Goal: Task Accomplishment & Management: Complete application form

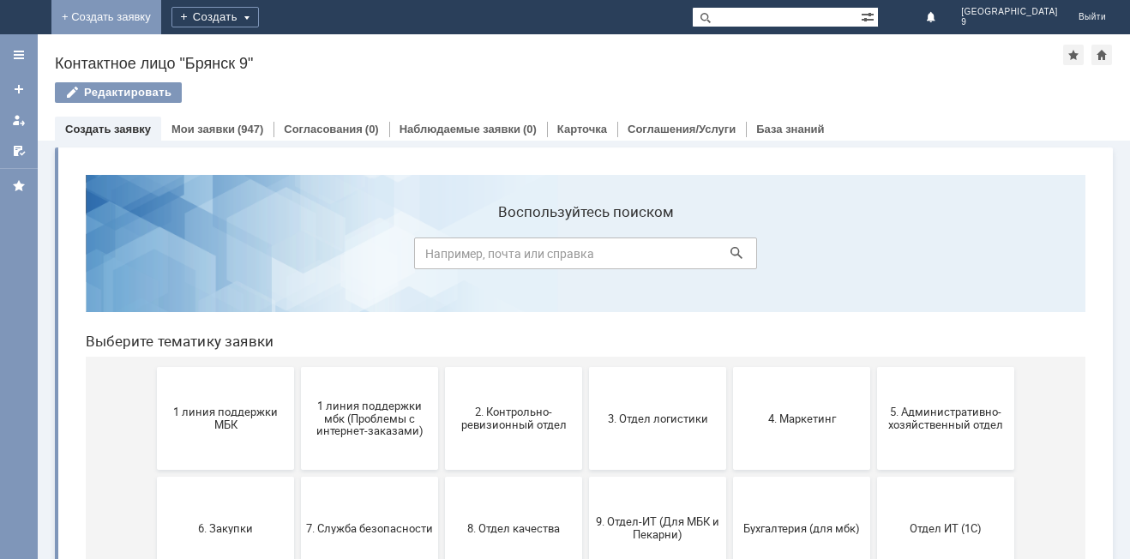
click at [161, 20] on link "+ Создать заявку" at bounding box center [106, 17] width 110 height 34
click at [508, 451] on button "2. Контрольно-ревизионный отдел" at bounding box center [513, 418] width 137 height 103
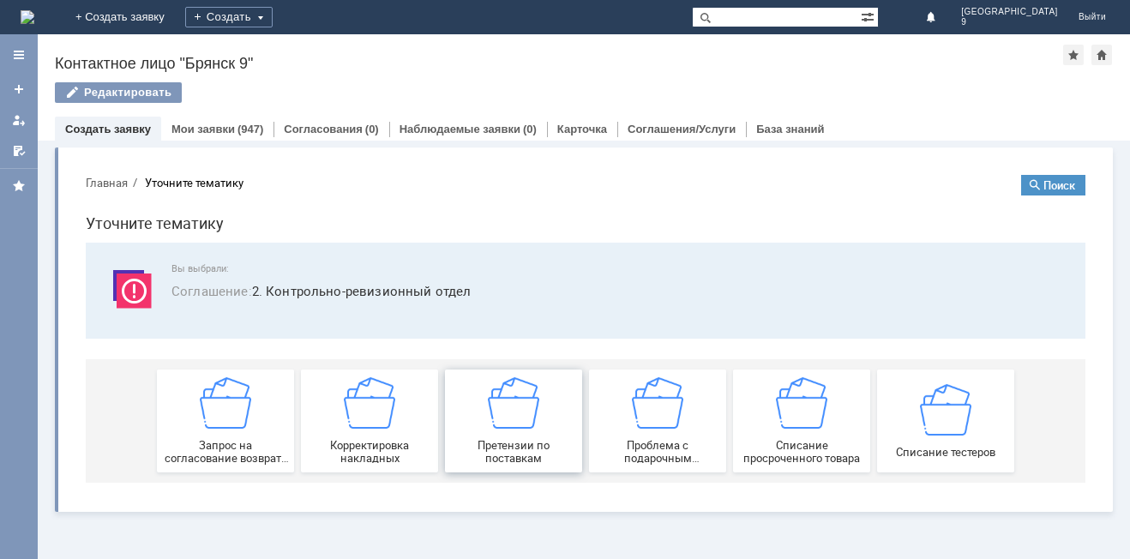
click at [515, 445] on span "Претензии по поставкам" at bounding box center [513, 452] width 127 height 26
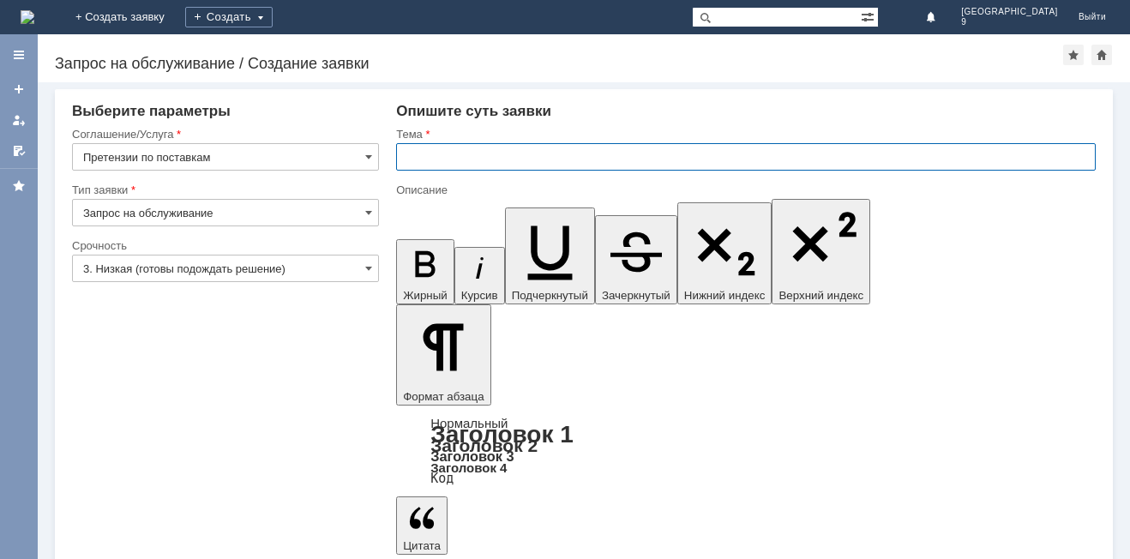
click at [427, 164] on input "text" at bounding box center [746, 156] width 700 height 27
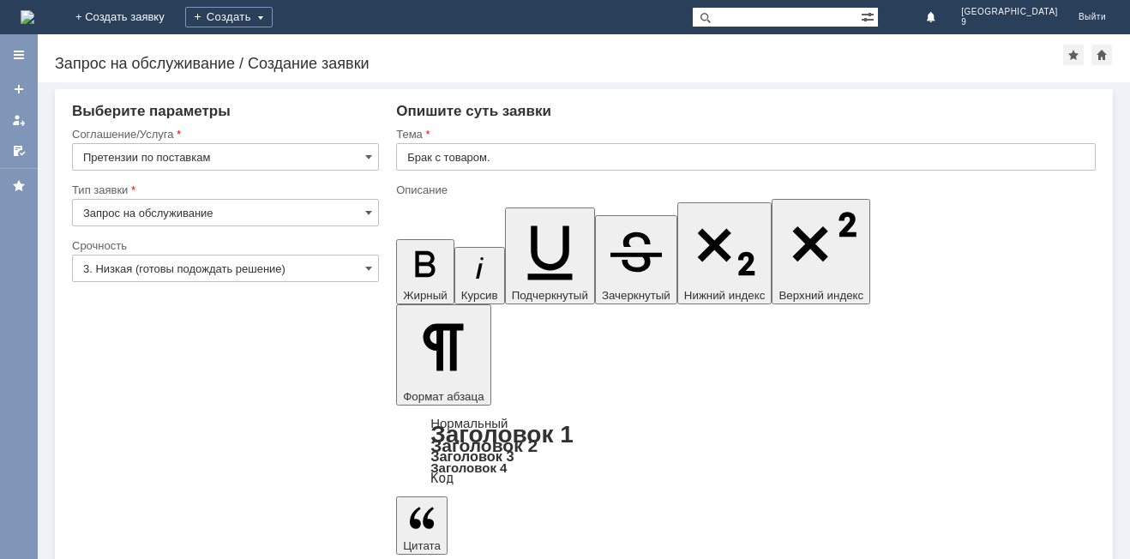
click at [443, 155] on input "Брак с товаром." at bounding box center [746, 156] width 700 height 27
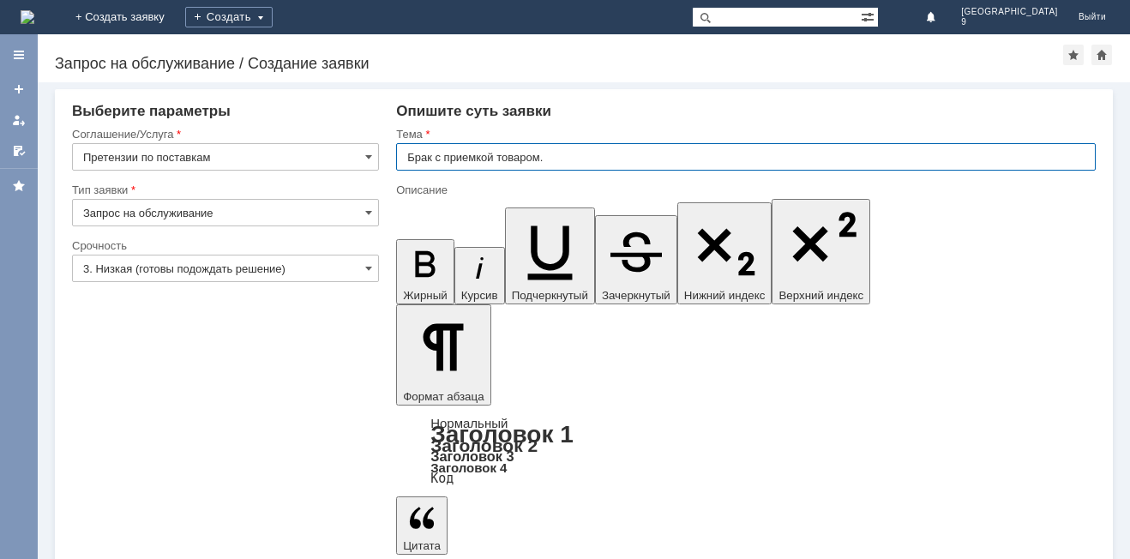
click at [546, 156] on input "Брак с приемкой товаром." at bounding box center [746, 156] width 700 height 27
type input "Брак с приемкой товара."
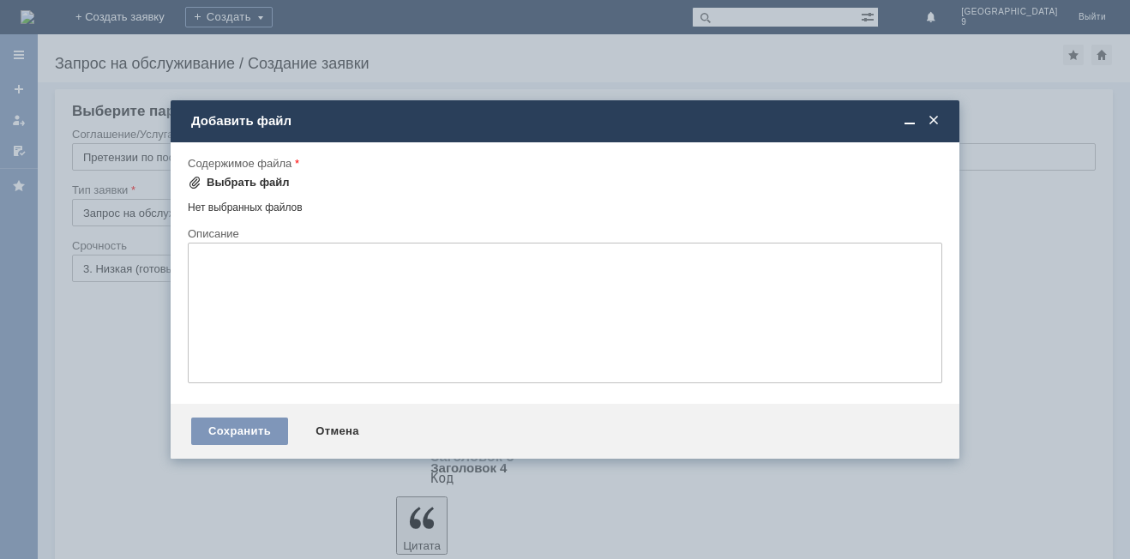
click at [250, 178] on div "Выбрать файл" at bounding box center [248, 183] width 83 height 14
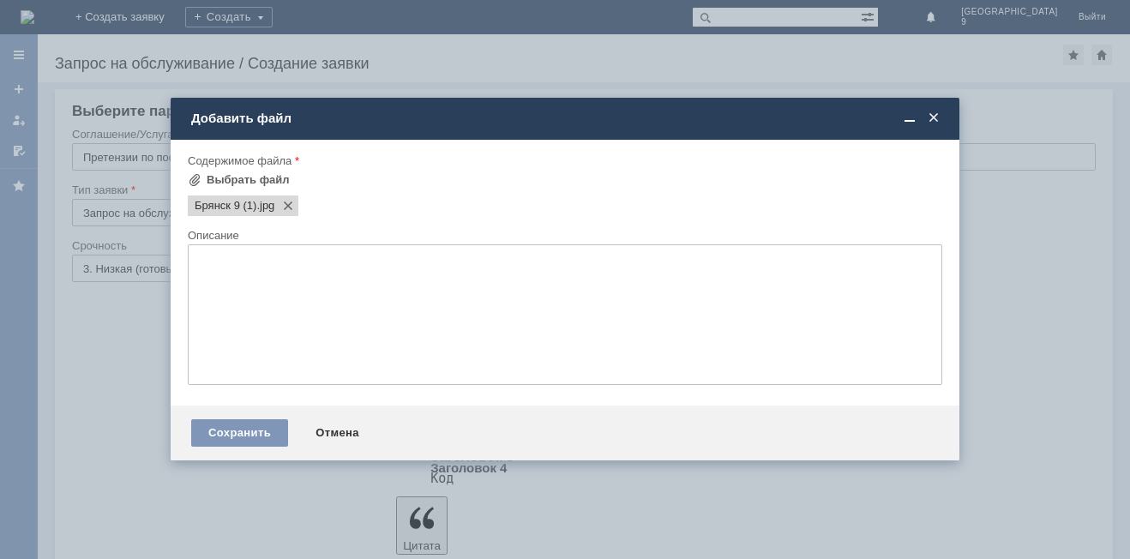
scroll to position [0, 0]
click at [242, 431] on div "Сохранить" at bounding box center [239, 432] width 97 height 27
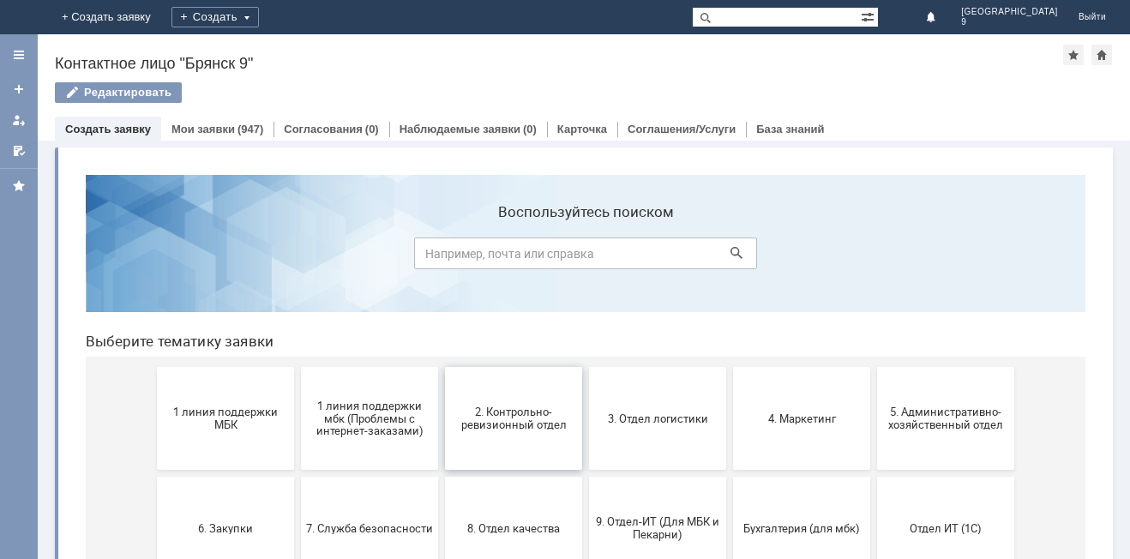
click at [491, 440] on button "2. Контрольно-ревизионный отдел" at bounding box center [513, 418] width 137 height 103
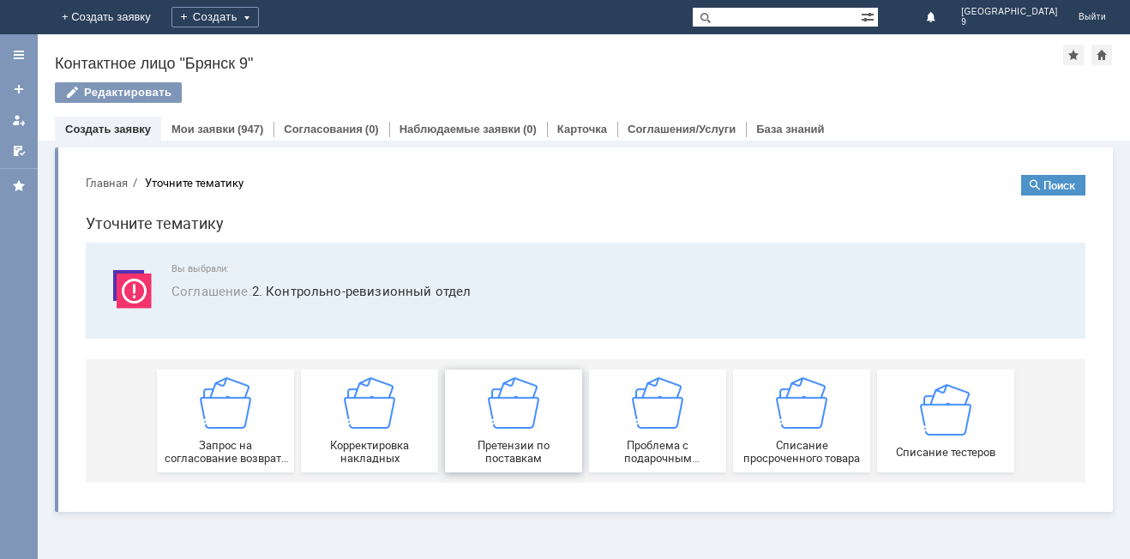
click at [493, 453] on span "Претензии по поставкам" at bounding box center [513, 452] width 127 height 26
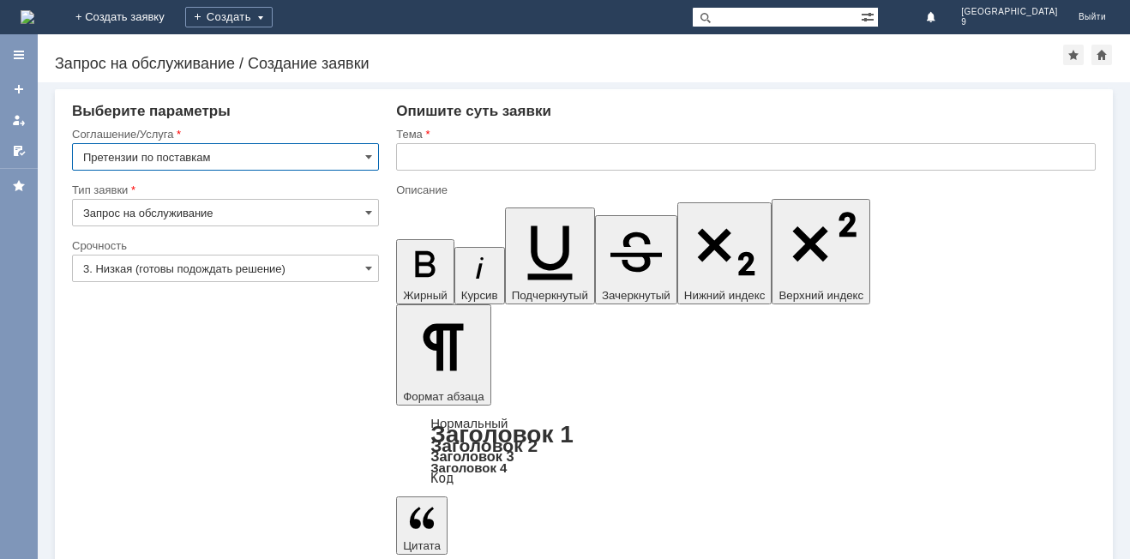
click at [401, 153] on input "text" at bounding box center [746, 156] width 700 height 27
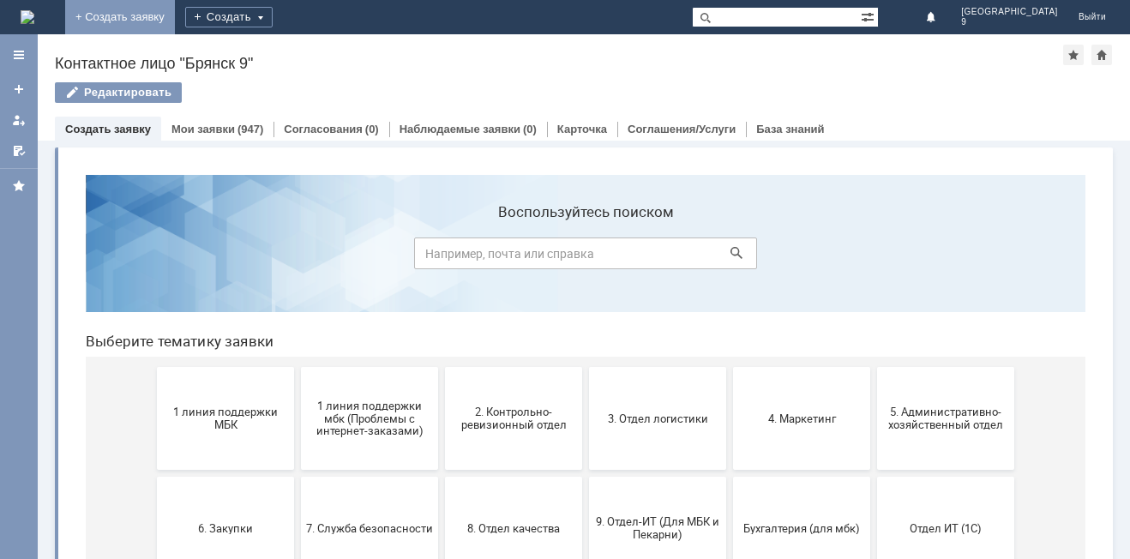
click at [175, 13] on link "+ Создать заявку" at bounding box center [120, 17] width 110 height 34
click at [471, 420] on span "2. Контрольно-ревизионный отдел" at bounding box center [513, 419] width 127 height 26
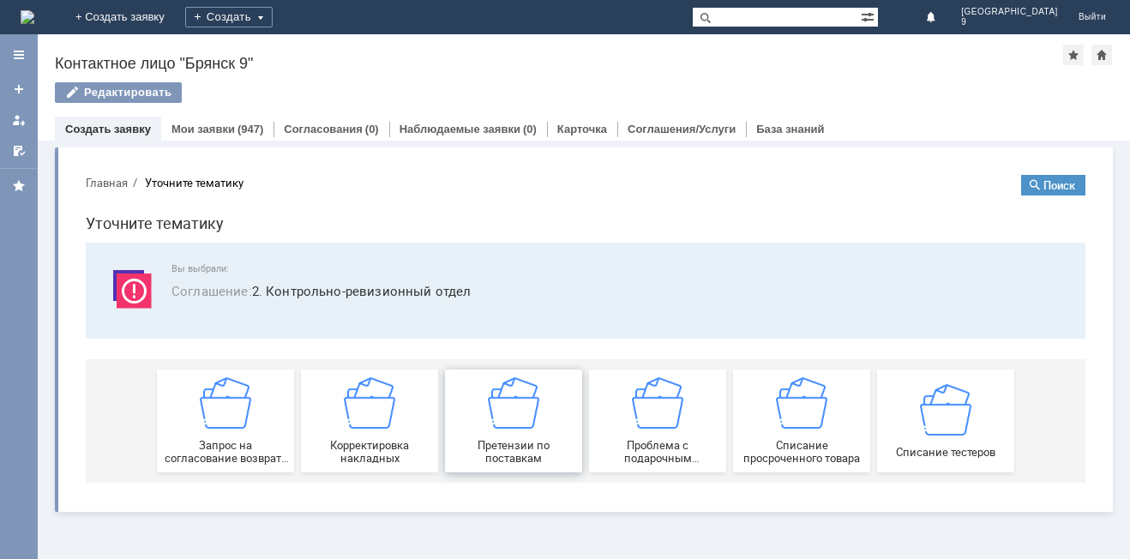
click at [501, 443] on span "Претензии по поставкам" at bounding box center [513, 452] width 127 height 26
click at [175, 7] on link "+ Создать заявку" at bounding box center [120, 17] width 110 height 34
click at [491, 443] on span "Претензии по поставкам" at bounding box center [513, 452] width 127 height 26
click at [186, 135] on link "Мои заявки" at bounding box center [203, 129] width 63 height 13
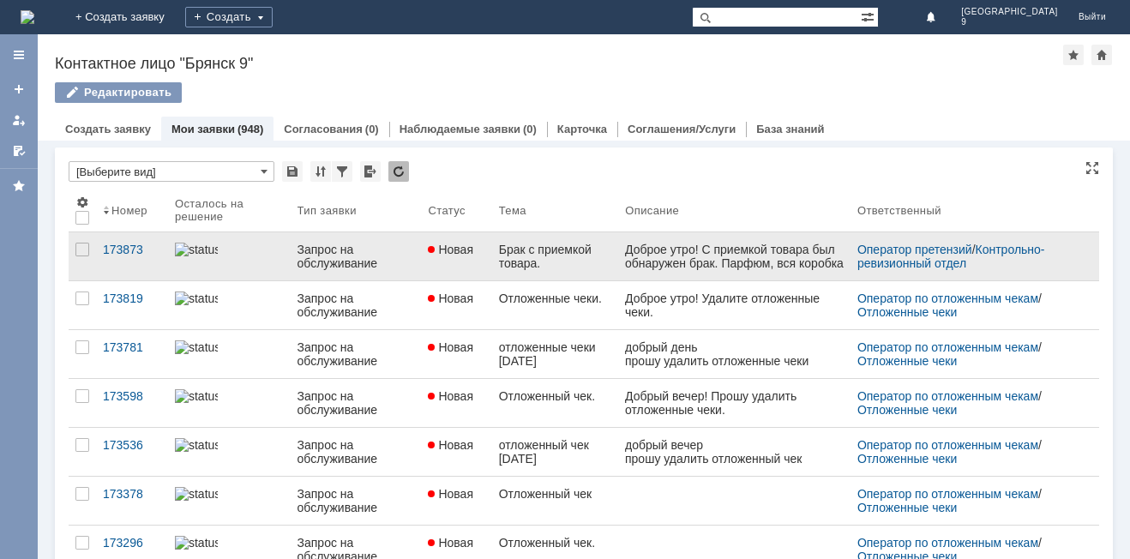
click at [593, 268] on div "Брак с приемкой товара." at bounding box center [555, 256] width 113 height 27
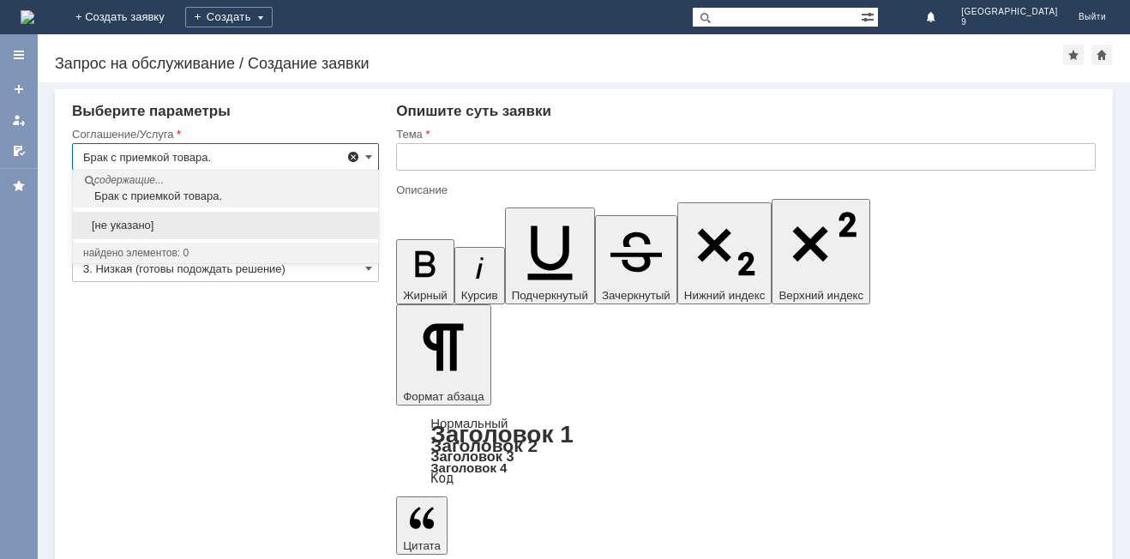
type input "Брак с приемкой товара."
click at [353, 153] on span at bounding box center [354, 157] width 14 height 14
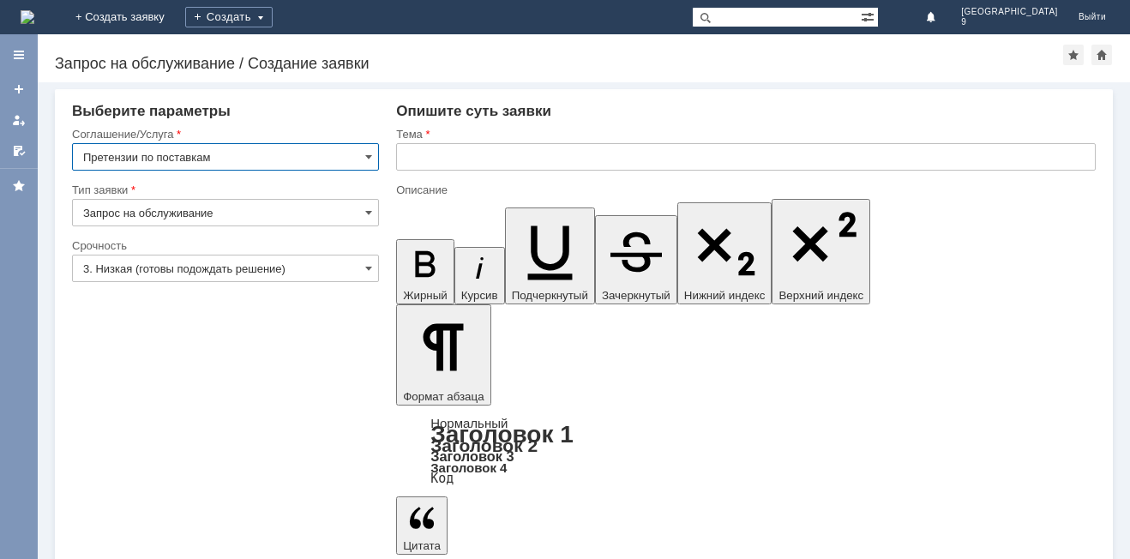
click at [416, 154] on input "text" at bounding box center [746, 156] width 700 height 27
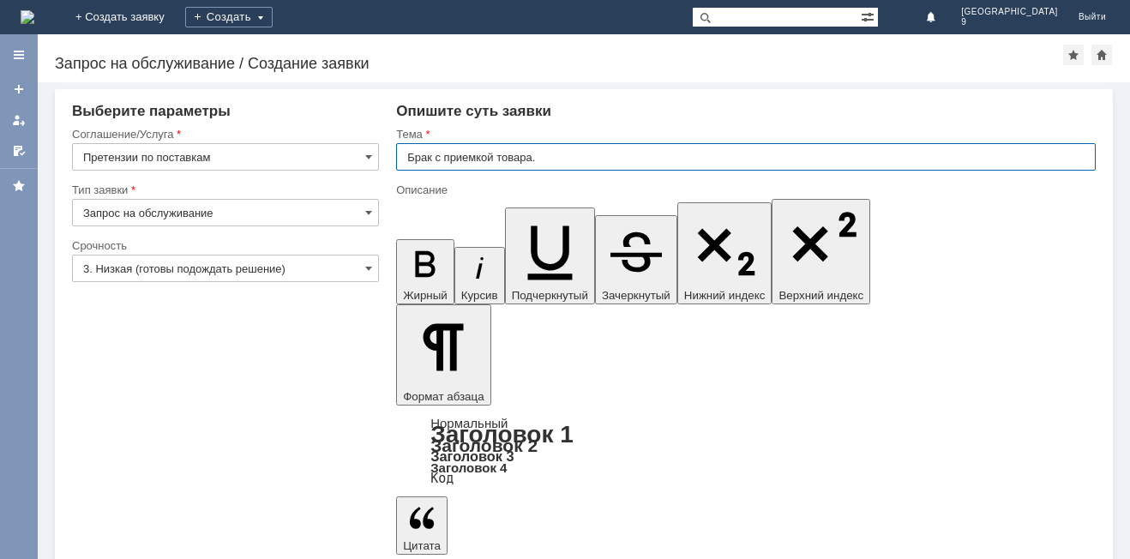
type input "Брак с приемкой товара."
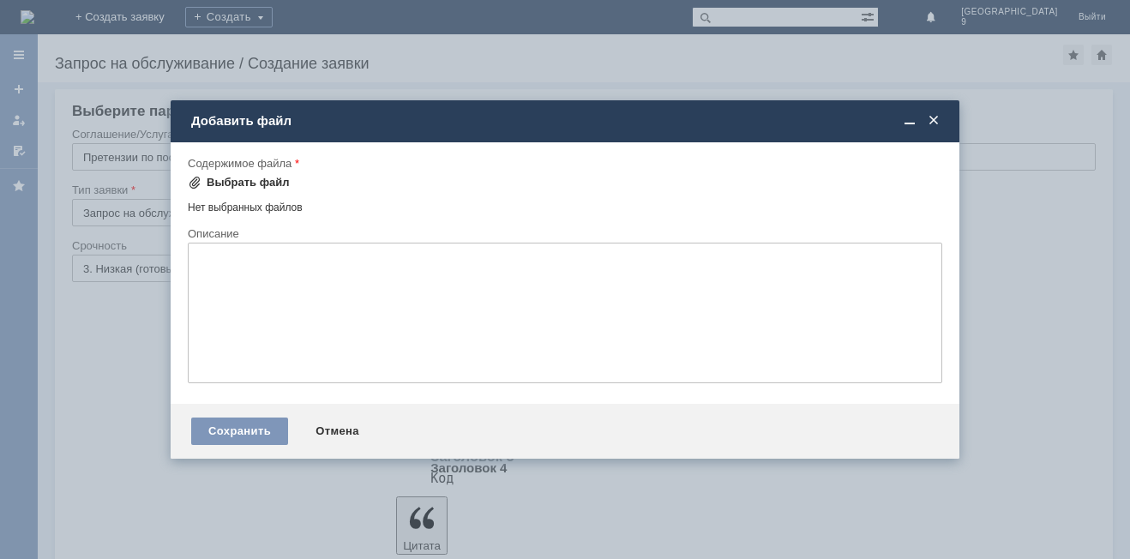
click at [230, 185] on div "Выбрать файл" at bounding box center [248, 183] width 83 height 14
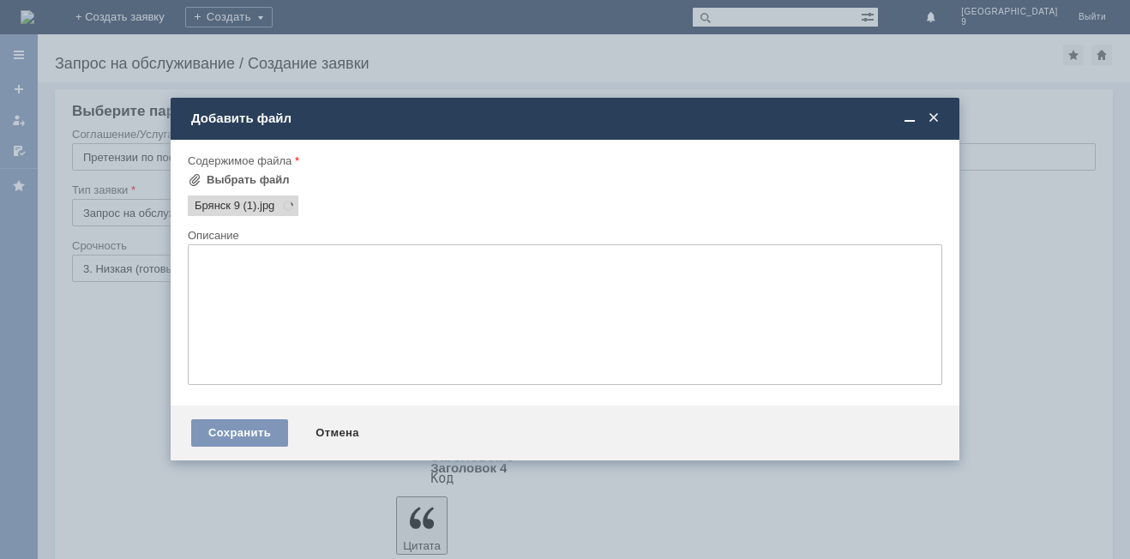
scroll to position [0, 0]
click at [247, 431] on div "Сохранить" at bounding box center [239, 432] width 97 height 27
